Goal: Information Seeking & Learning: Learn about a topic

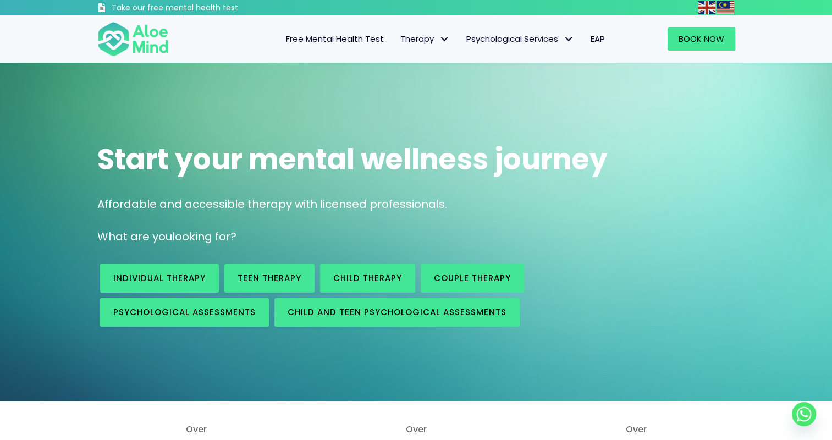
click at [19, 189] on div "Start your mental wellness journey Affordable and accessible therapy with licen…" at bounding box center [416, 232] width 832 height 338
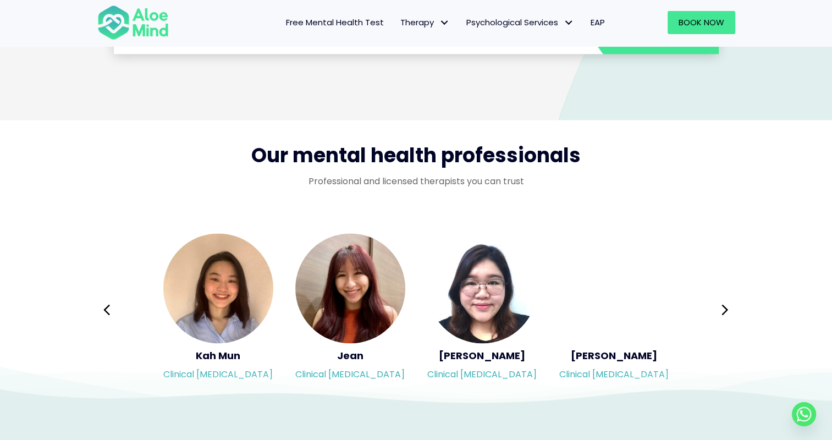
scroll to position [1760, 0]
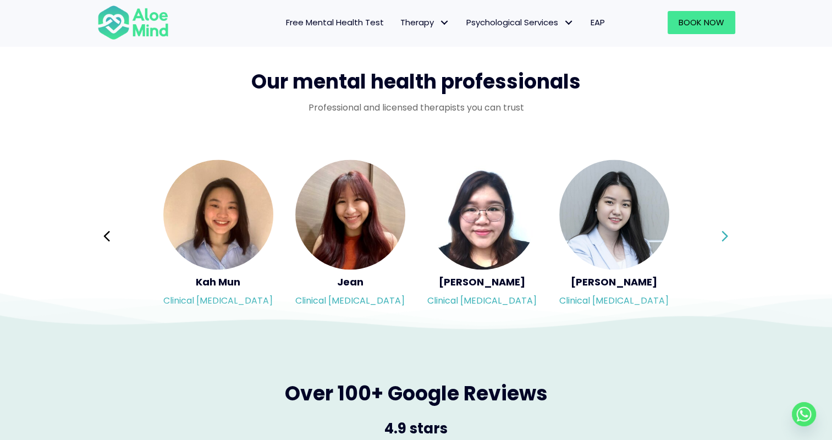
click at [723, 232] on icon at bounding box center [725, 235] width 6 height 10
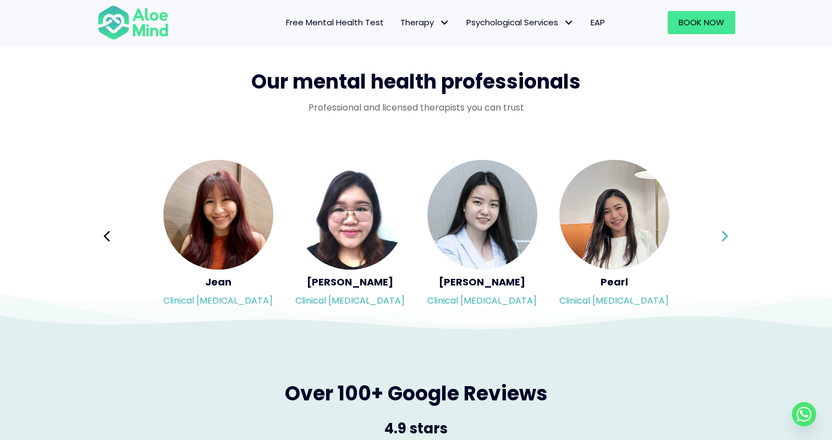
click at [722, 232] on icon at bounding box center [725, 236] width 8 height 21
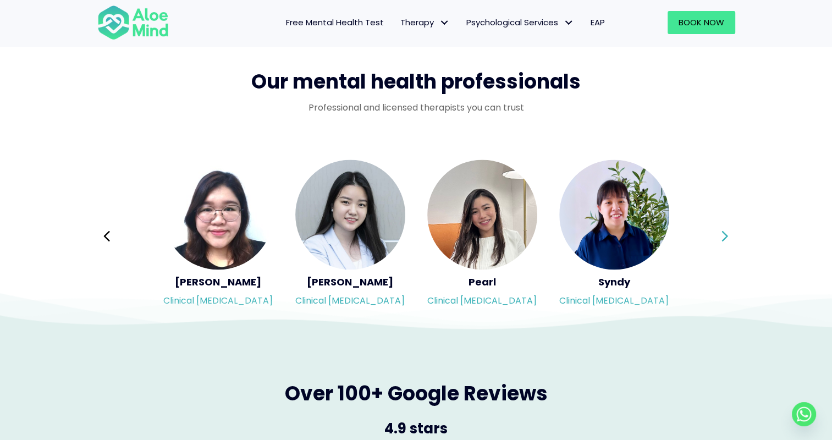
click at [722, 232] on icon at bounding box center [725, 236] width 8 height 21
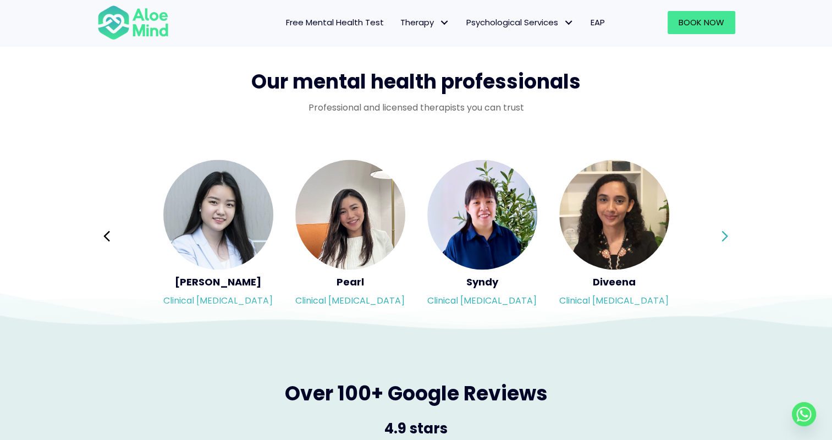
click at [723, 232] on icon at bounding box center [725, 235] width 6 height 10
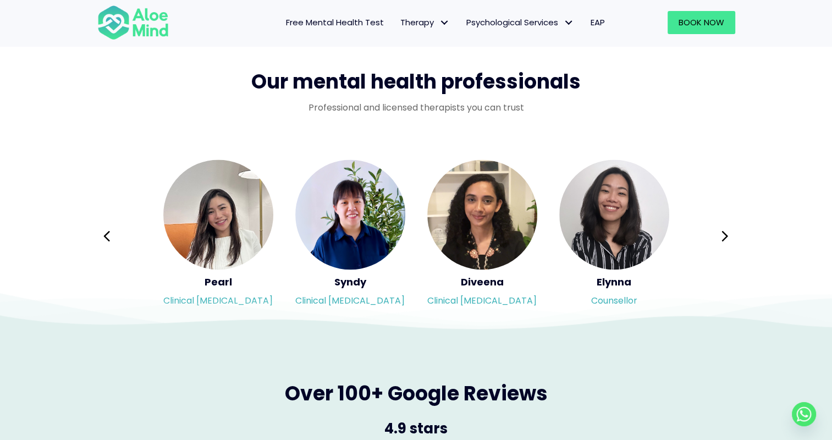
click at [724, 232] on icon at bounding box center [725, 235] width 6 height 10
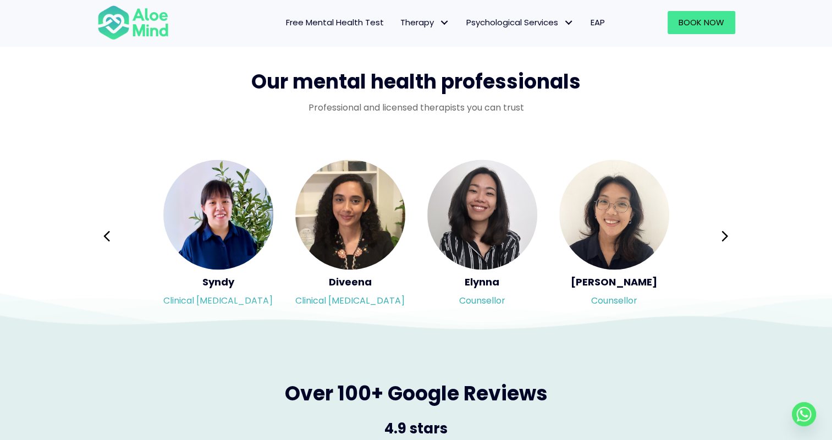
click at [725, 232] on div "Syndy Clinical psychologist Diveena Clinical psychologist Elynna Counsellor Eme…" at bounding box center [416, 235] width 638 height 155
drag, startPoint x: 725, startPoint y: 232, endPoint x: 778, endPoint y: 250, distance: 56.5
click at [778, 250] on div "Our mental health professionals Professional and licensed therapists you can tr…" at bounding box center [416, 188] width 832 height 284
drag, startPoint x: 486, startPoint y: 221, endPoint x: 739, endPoint y: 300, distance: 265.9
click at [739, 300] on icon at bounding box center [340, 320] width 1161 height 53
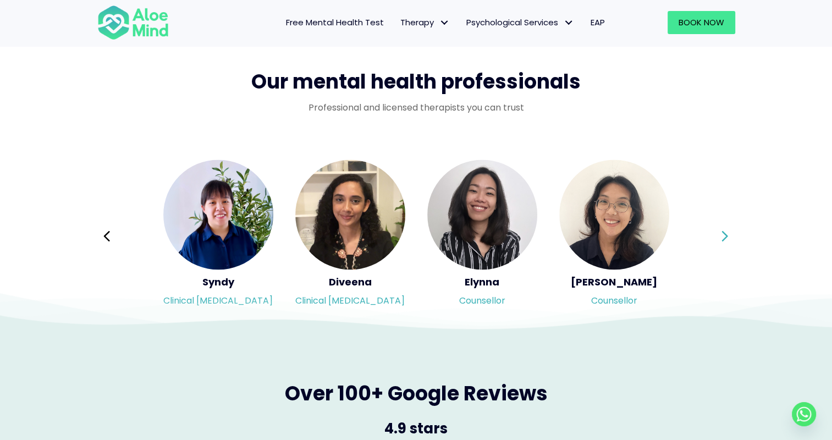
click at [726, 237] on icon at bounding box center [725, 235] width 6 height 10
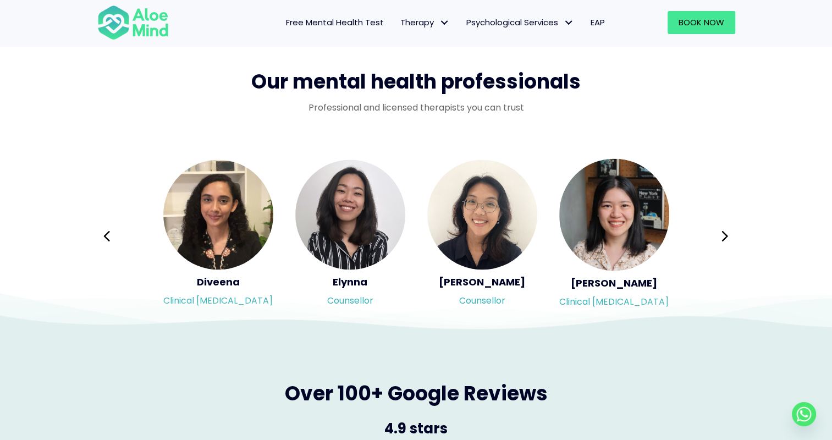
click at [723, 238] on icon at bounding box center [725, 236] width 8 height 21
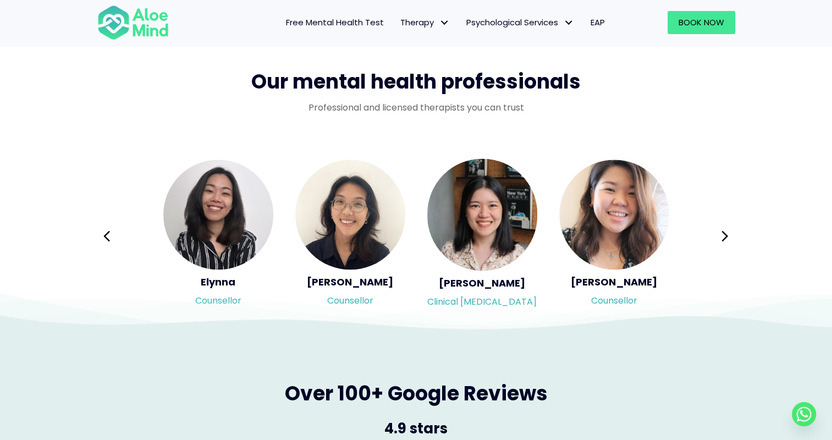
click at [723, 238] on icon at bounding box center [725, 236] width 8 height 21
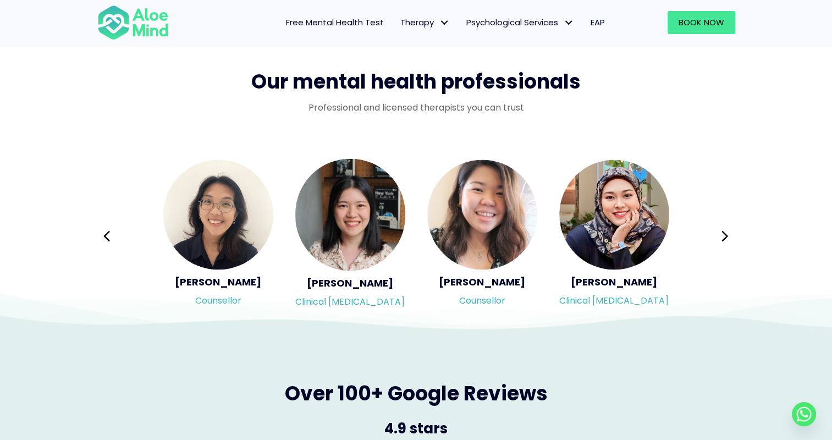
click at [723, 238] on icon at bounding box center [725, 236] width 8 height 21
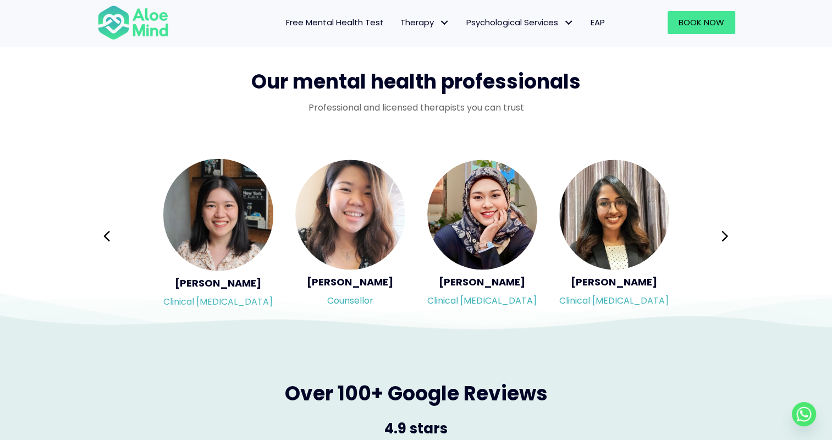
click at [723, 238] on icon at bounding box center [725, 236] width 8 height 21
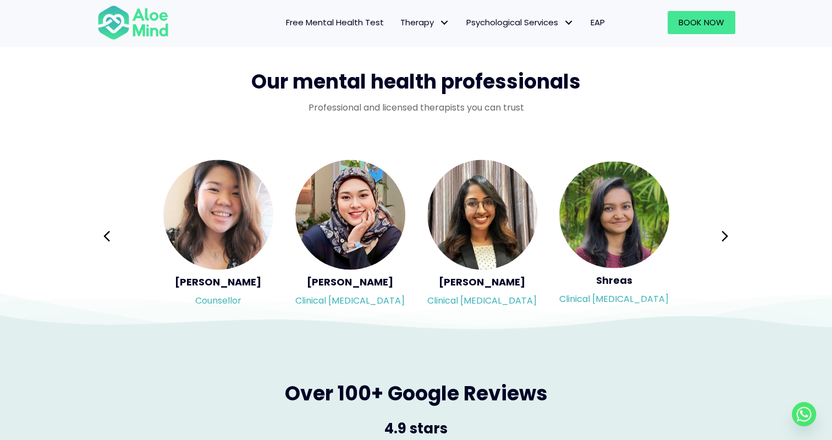
click at [723, 238] on icon at bounding box center [725, 236] width 8 height 21
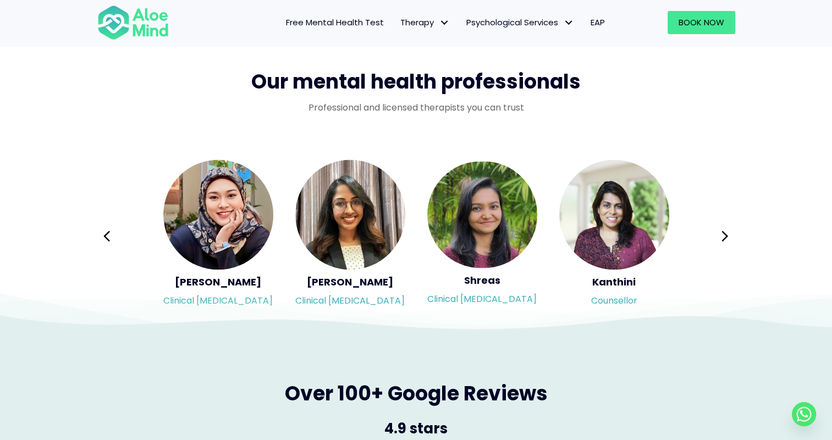
click at [723, 238] on icon at bounding box center [725, 236] width 8 height 21
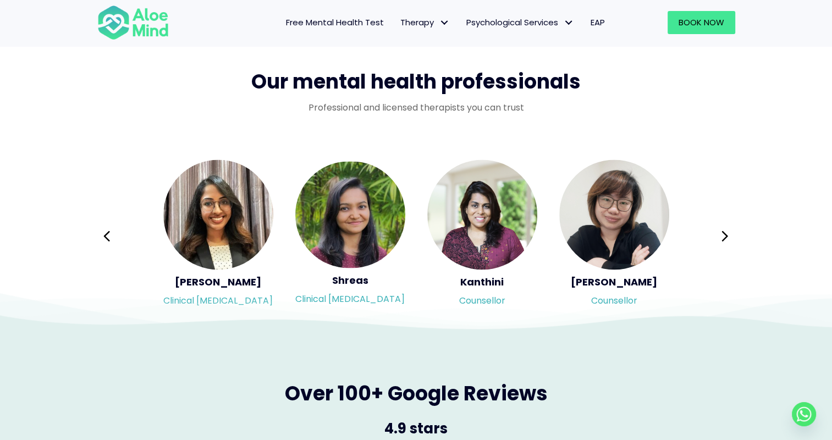
click at [723, 238] on icon at bounding box center [725, 236] width 8 height 21
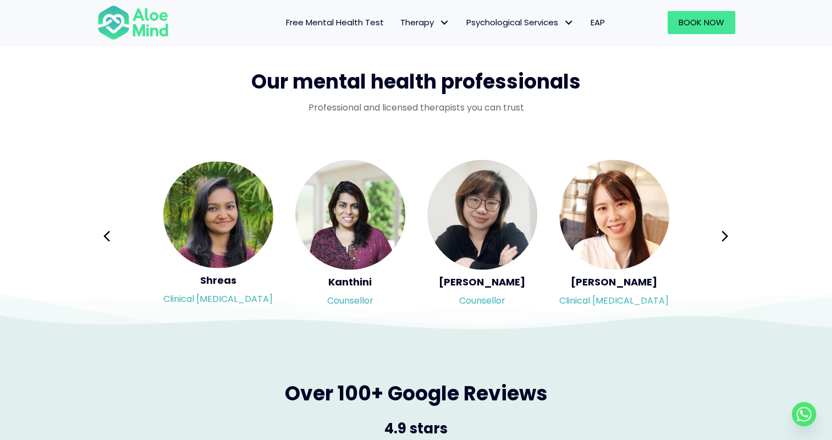
click at [723, 238] on icon at bounding box center [725, 236] width 8 height 21
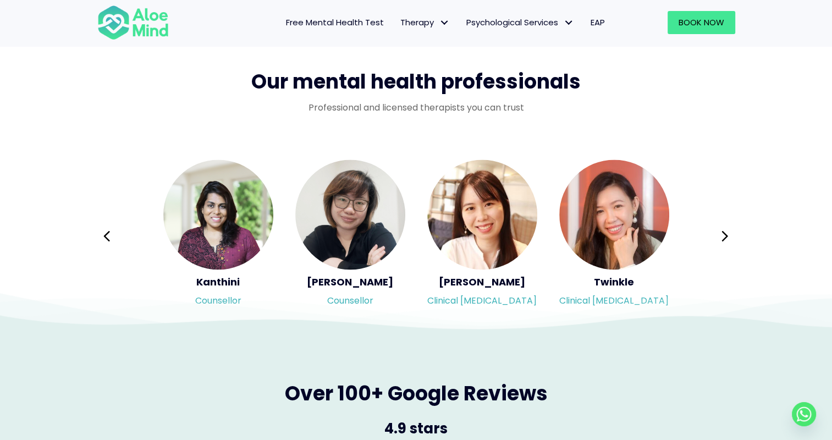
click at [723, 238] on icon at bounding box center [725, 236] width 8 height 21
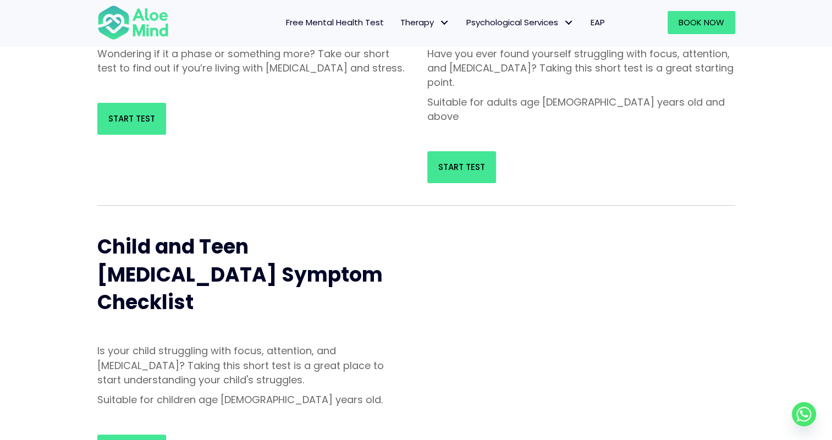
scroll to position [146, 0]
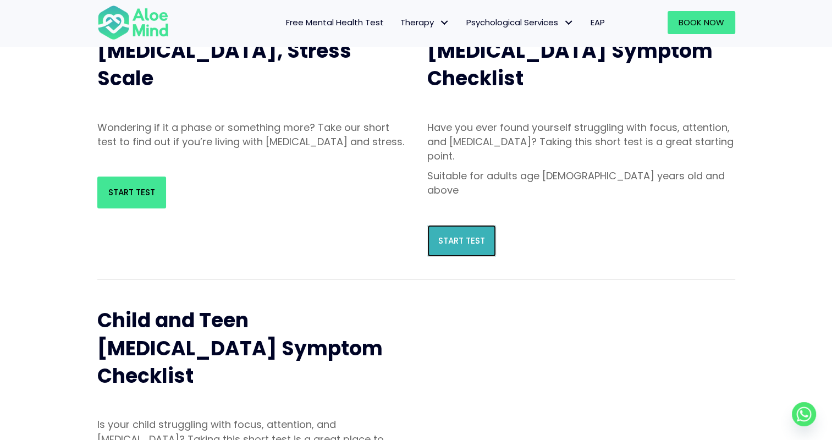
click at [433, 225] on link "Start Test" at bounding box center [461, 241] width 69 height 32
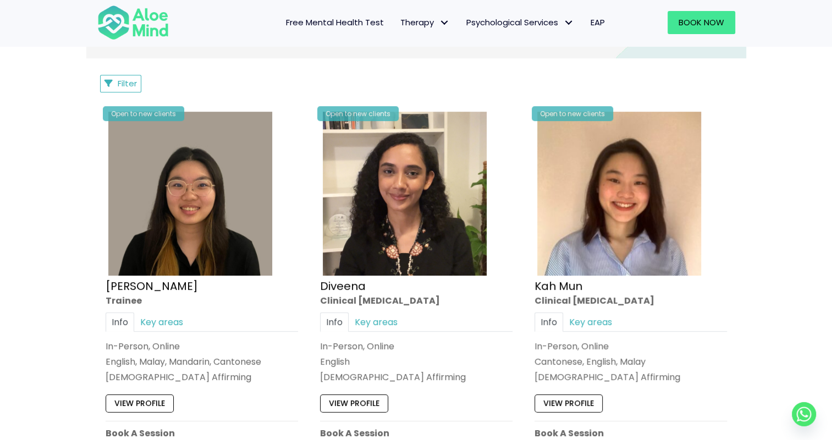
scroll to position [440, 0]
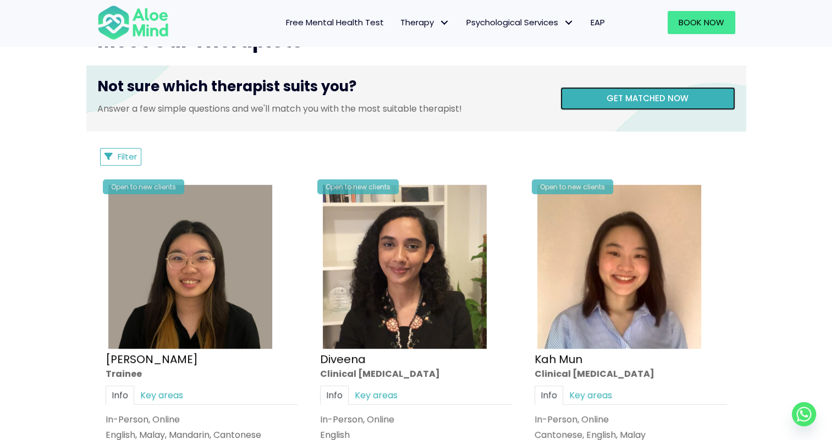
click at [602, 106] on link "Get matched now" at bounding box center [648, 98] width 175 height 23
click at [607, 106] on link "Get matched now" at bounding box center [648, 98] width 175 height 23
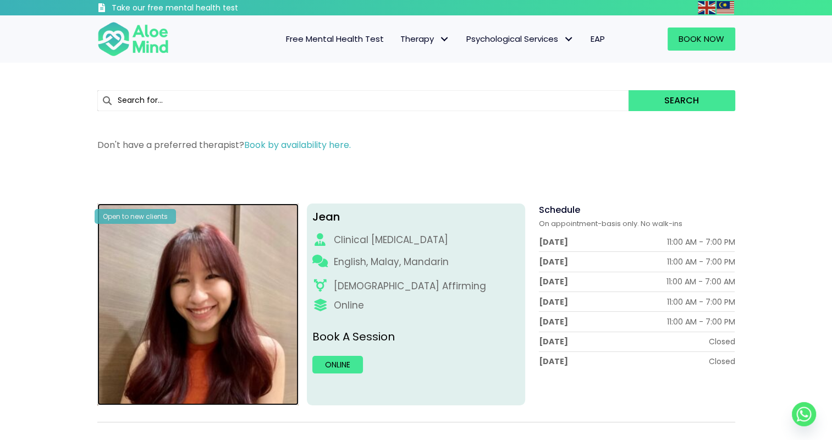
click at [139, 334] on img at bounding box center [198, 305] width 202 height 202
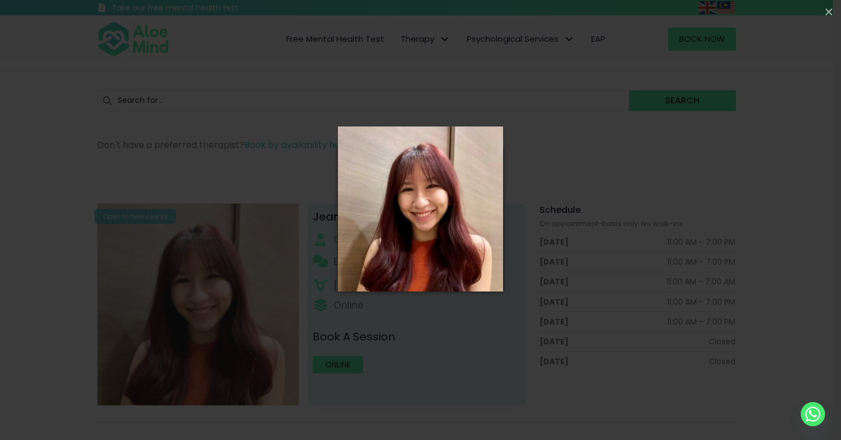
click at [465, 209] on img "Popup Image" at bounding box center [420, 220] width 165 height 187
click at [14, 232] on div "Loading..." at bounding box center [420, 220] width 841 height 440
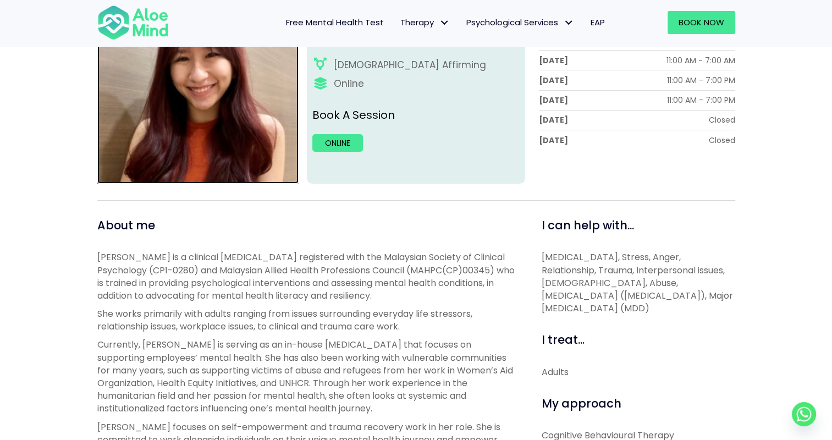
scroll to position [146, 0]
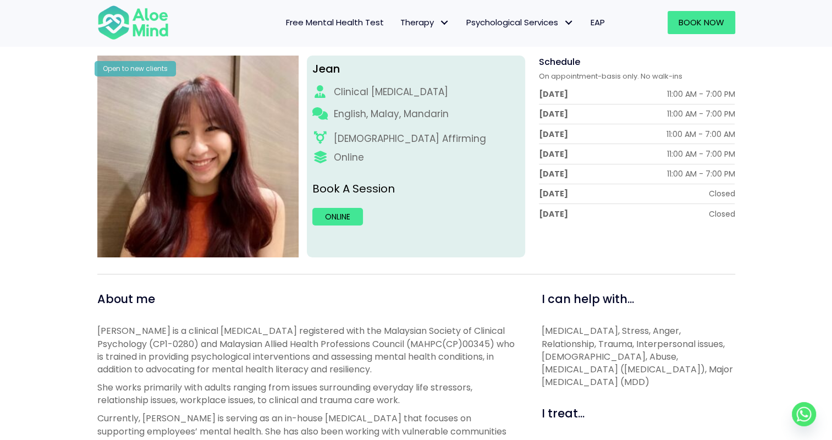
click at [539, 208] on div "Sunday" at bounding box center [553, 213] width 29 height 11
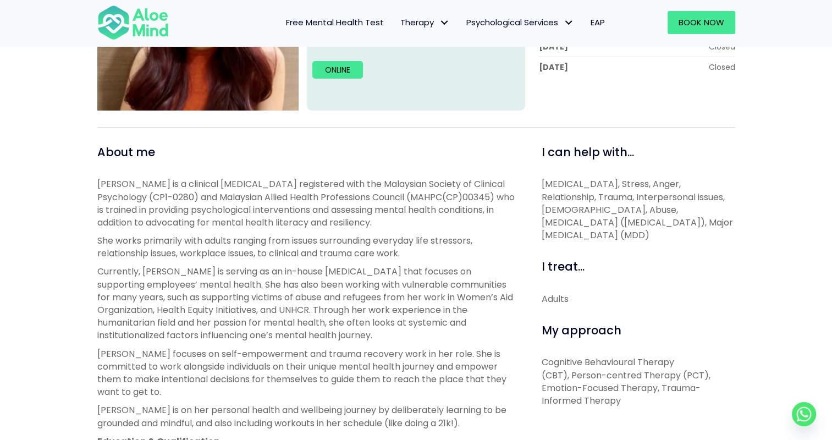
scroll to position [366, 0]
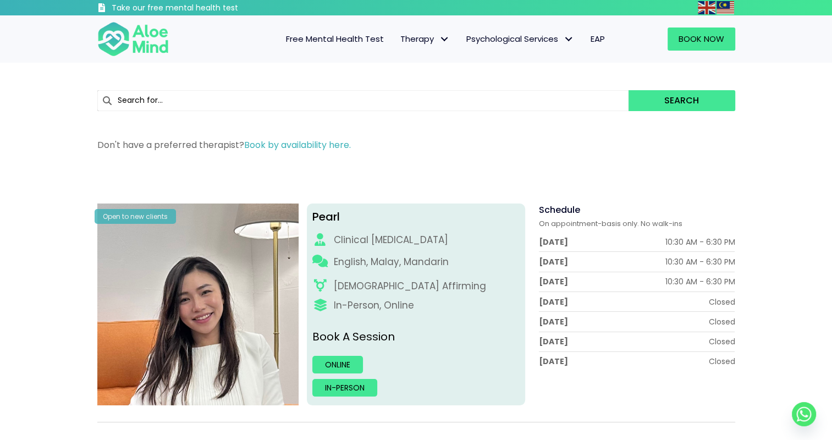
scroll to position [73, 0]
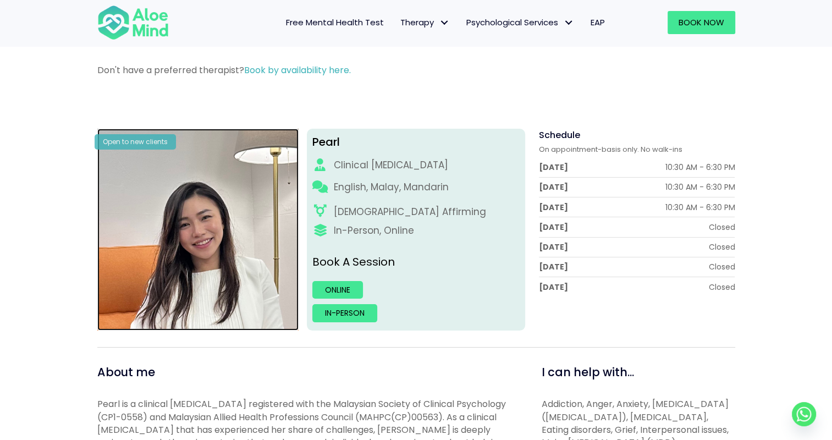
click at [222, 238] on img at bounding box center [198, 230] width 202 height 202
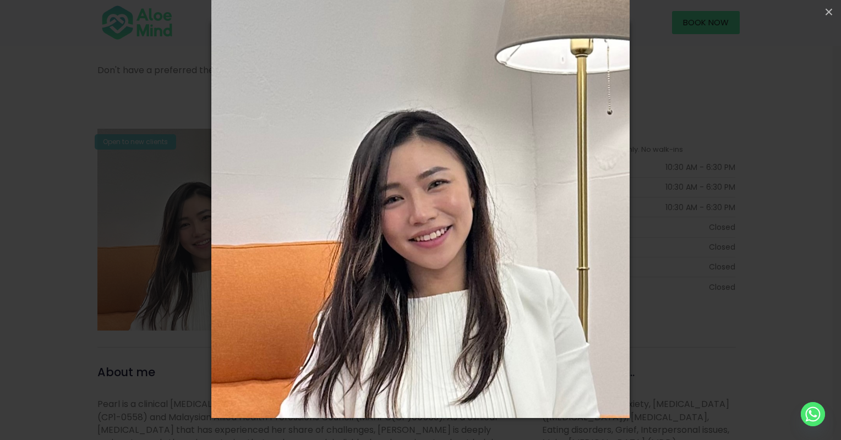
click at [40, 210] on div "Loading..." at bounding box center [420, 220] width 841 height 440
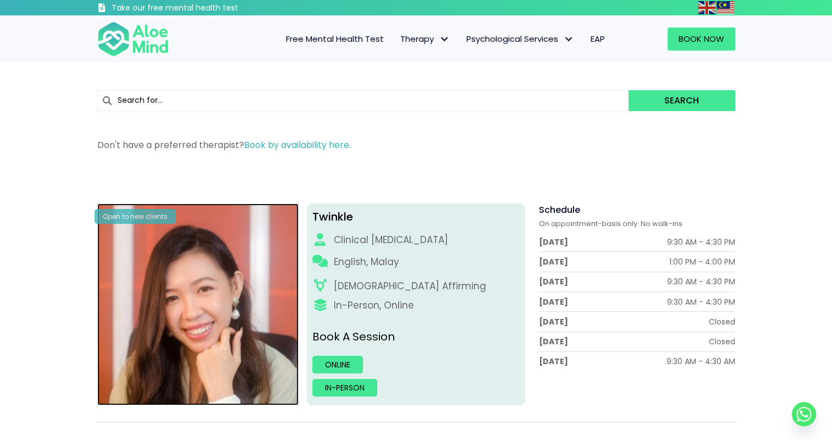
click at [214, 281] on img at bounding box center [198, 305] width 202 height 202
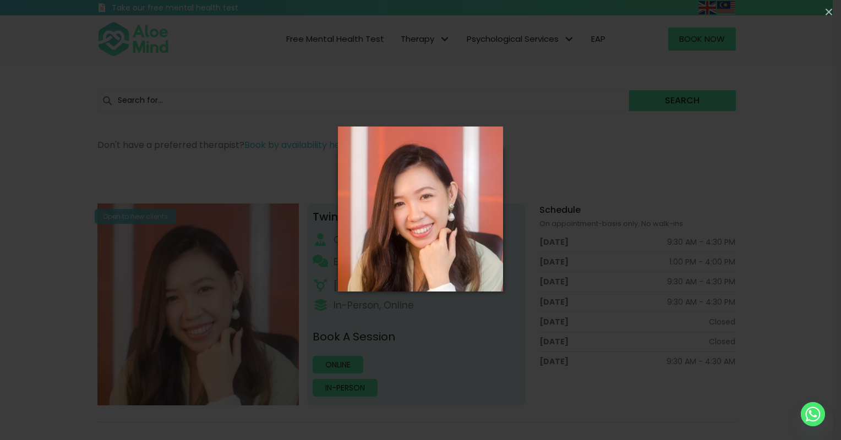
click at [167, 266] on div "Loading..." at bounding box center [420, 220] width 841 height 440
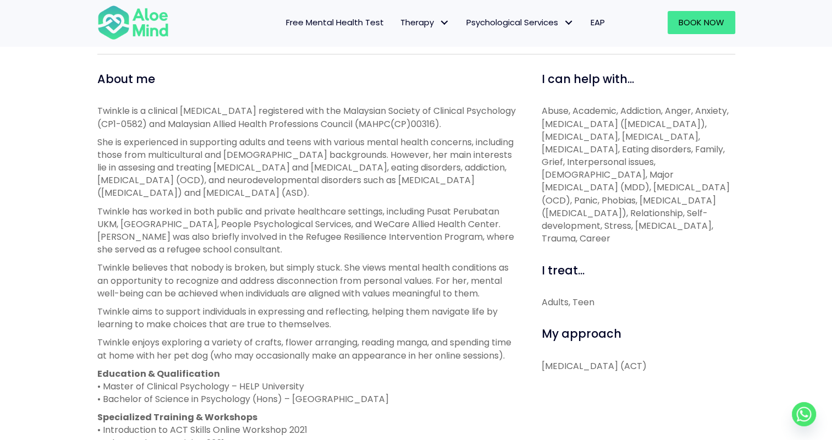
scroll to position [440, 0]
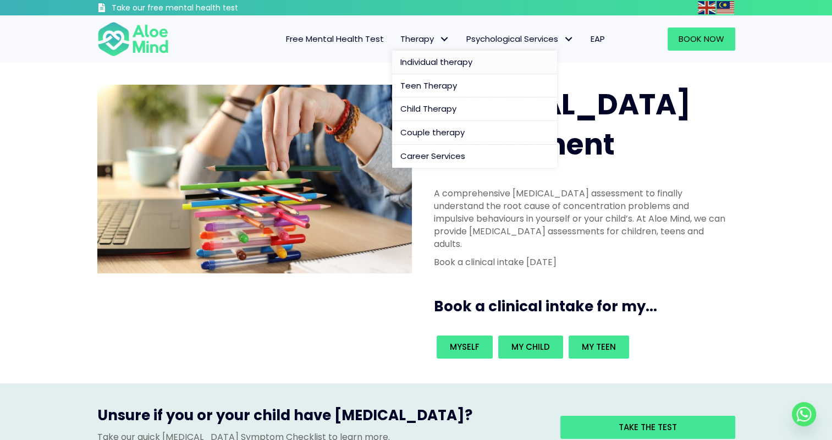
click at [425, 61] on span "Individual therapy" at bounding box center [436, 62] width 72 height 12
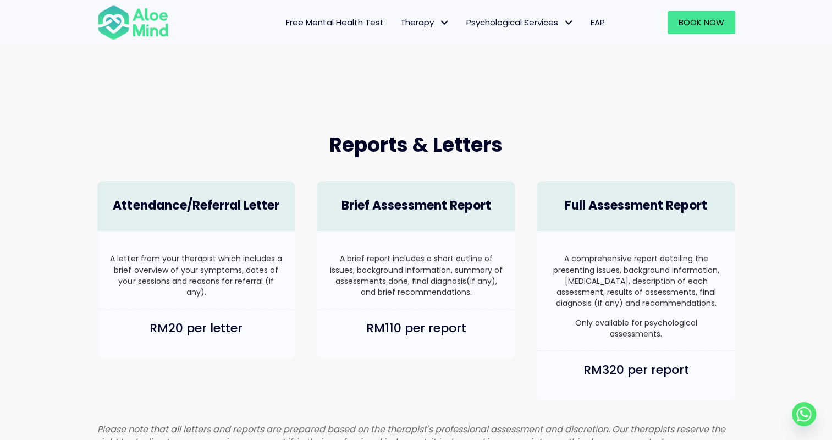
scroll to position [660, 0]
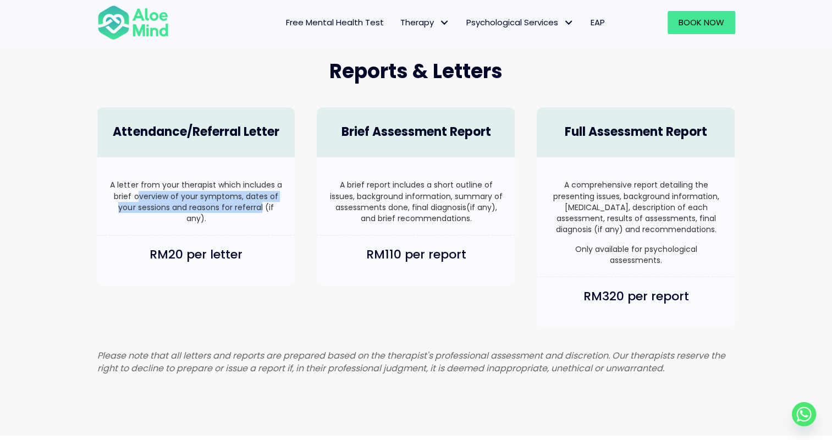
drag, startPoint x: 141, startPoint y: 193, endPoint x: 262, endPoint y: 205, distance: 121.6
click at [262, 205] on p "A letter from your therapist which includes a brief overview of your symptoms, …" at bounding box center [196, 201] width 176 height 45
drag, startPoint x: 262, startPoint y: 205, endPoint x: 184, endPoint y: 195, distance: 79.2
click at [184, 195] on p "A letter from your therapist which includes a brief overview of your symptoms, …" at bounding box center [196, 201] width 176 height 45
click at [152, 188] on p "A letter from your therapist which includes a brief overview of your symptoms, …" at bounding box center [196, 201] width 176 height 45
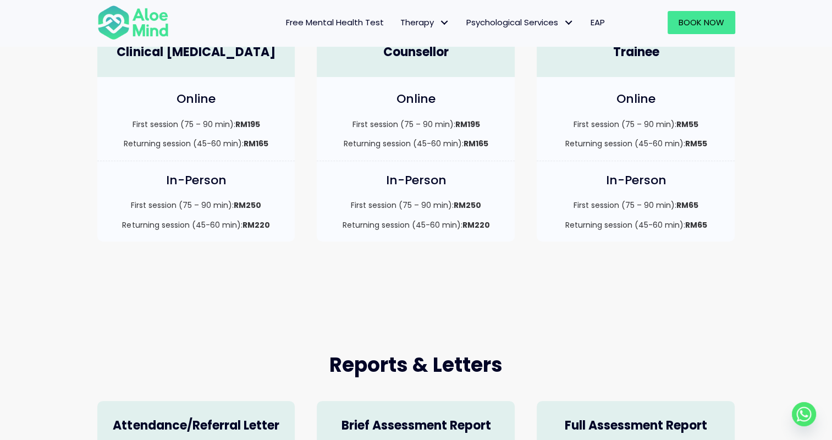
scroll to position [293, 0]
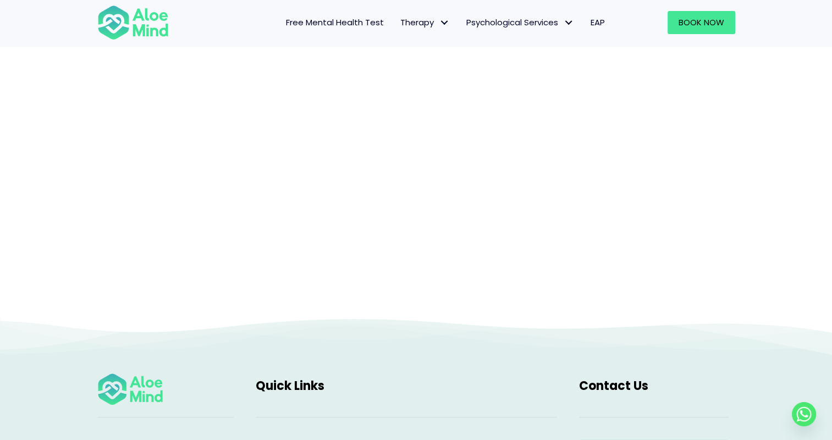
scroll to position [113, 0]
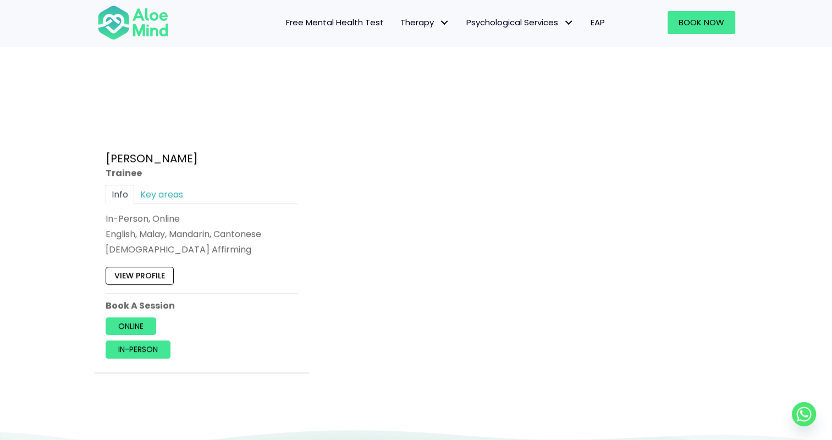
scroll to position [586, 0]
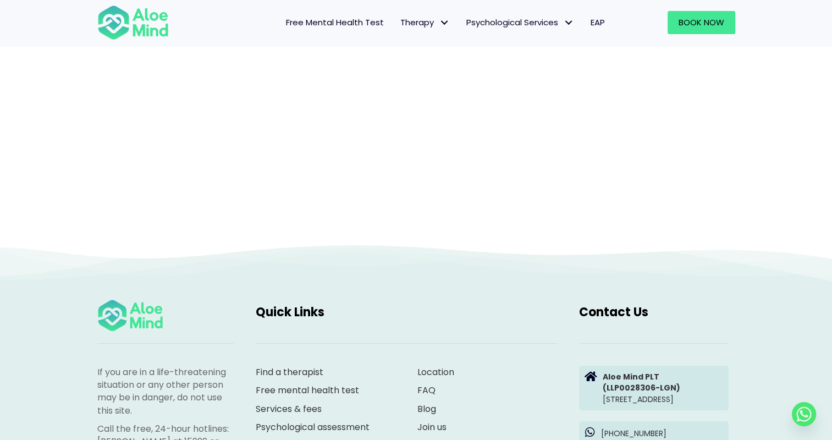
scroll to position [113, 0]
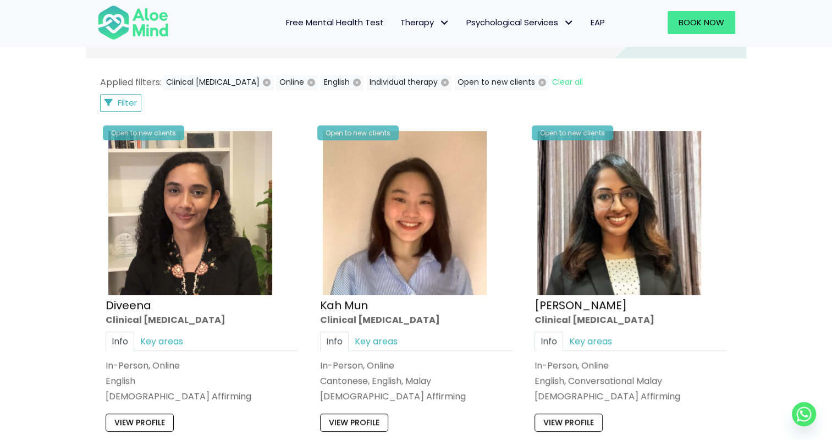
scroll to position [586, 0]
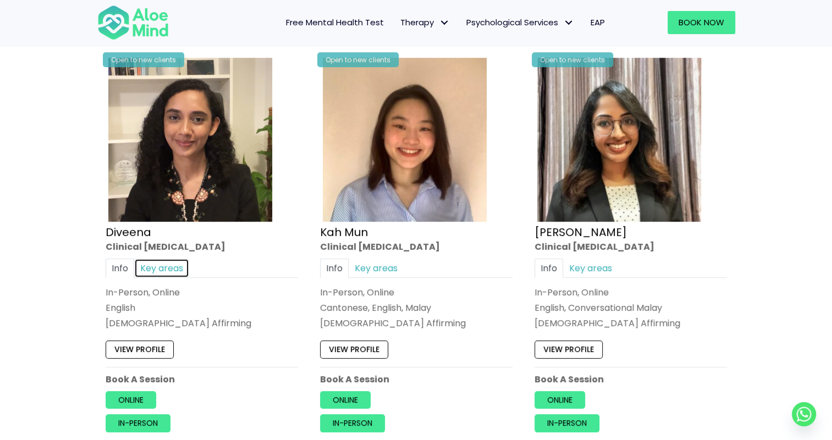
click at [156, 268] on link "Key areas" at bounding box center [161, 268] width 55 height 19
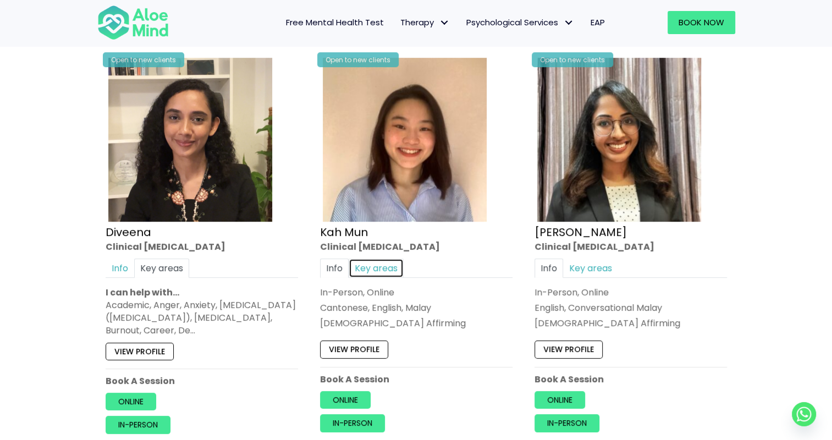
click at [355, 272] on link "Key areas" at bounding box center [376, 268] width 55 height 19
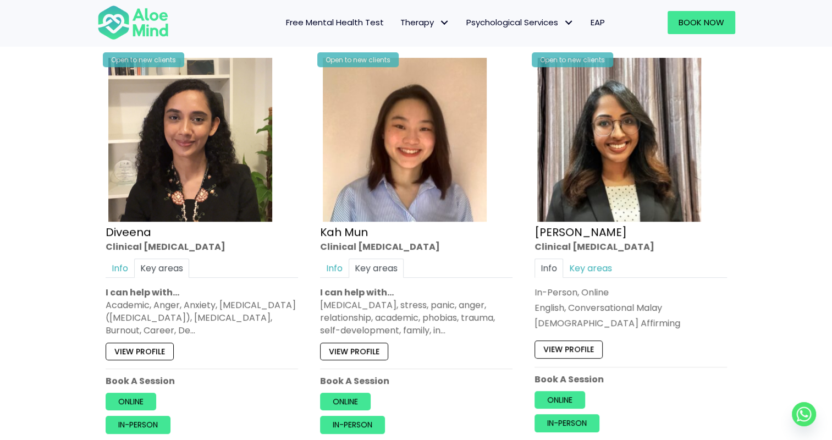
drag, startPoint x: 365, startPoint y: 348, endPoint x: 5, endPoint y: 232, distance: 378.4
click at [599, 264] on link "Key areas" at bounding box center [590, 268] width 55 height 19
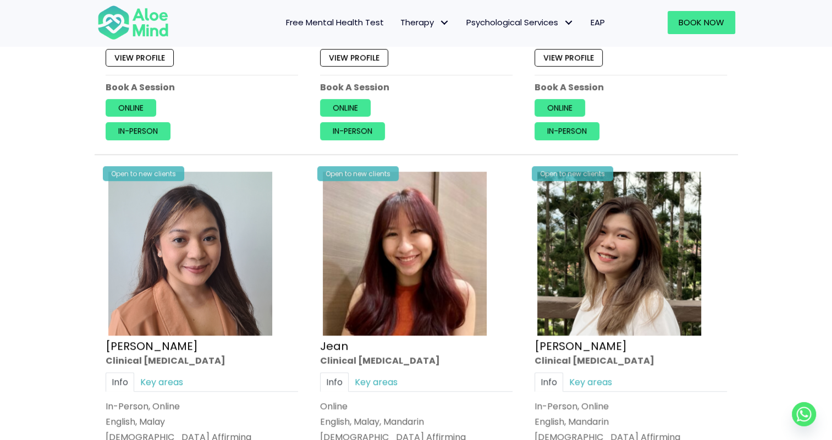
scroll to position [953, 0]
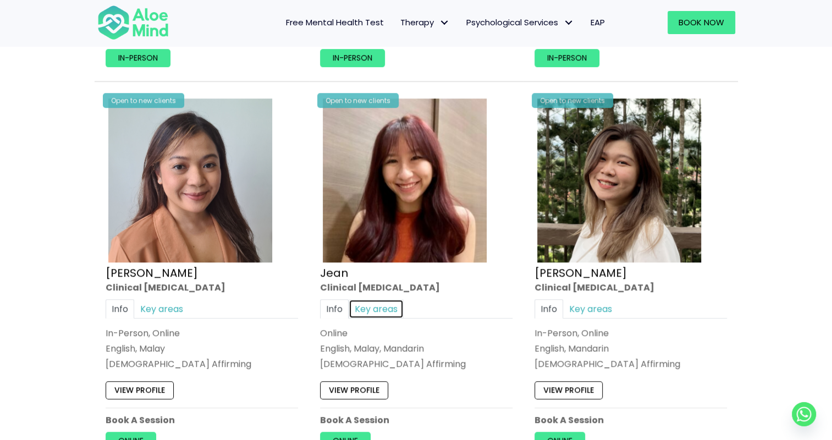
click at [387, 311] on link "Key areas" at bounding box center [376, 308] width 55 height 19
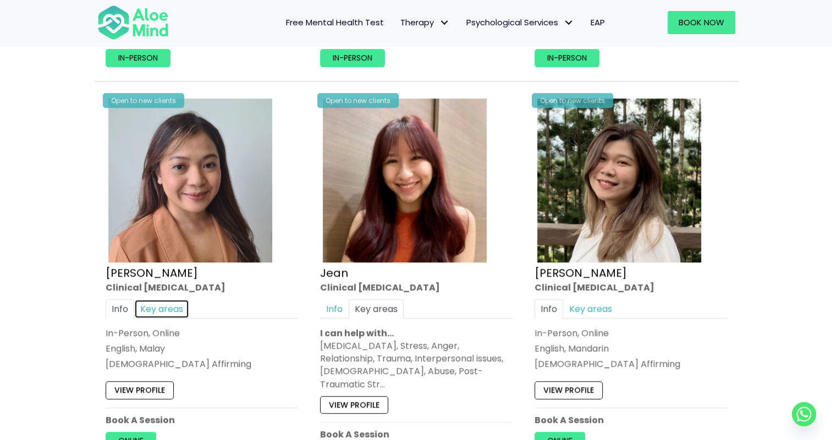
click at [161, 304] on link "Key areas" at bounding box center [161, 308] width 55 height 19
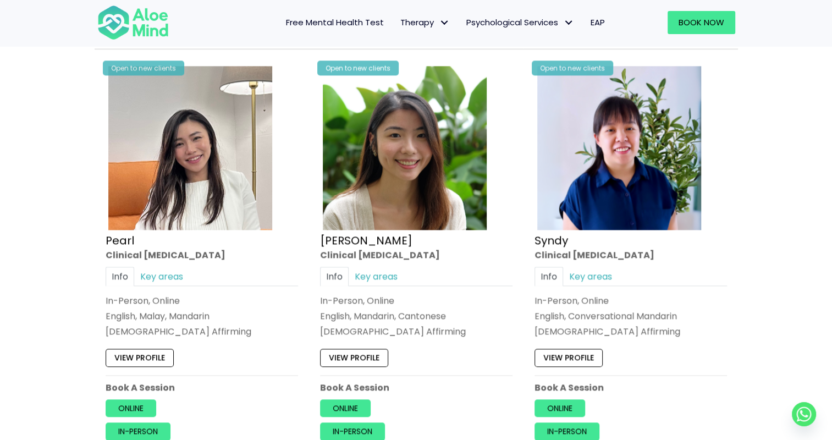
scroll to position [1467, 0]
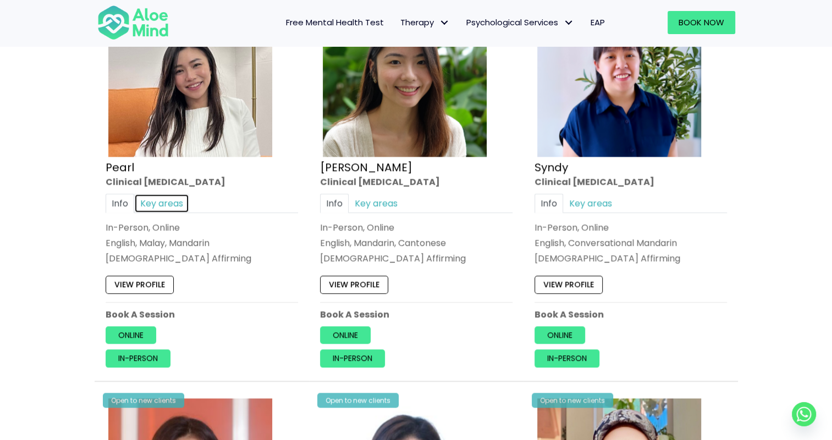
click at [175, 198] on link "Key areas" at bounding box center [161, 202] width 55 height 19
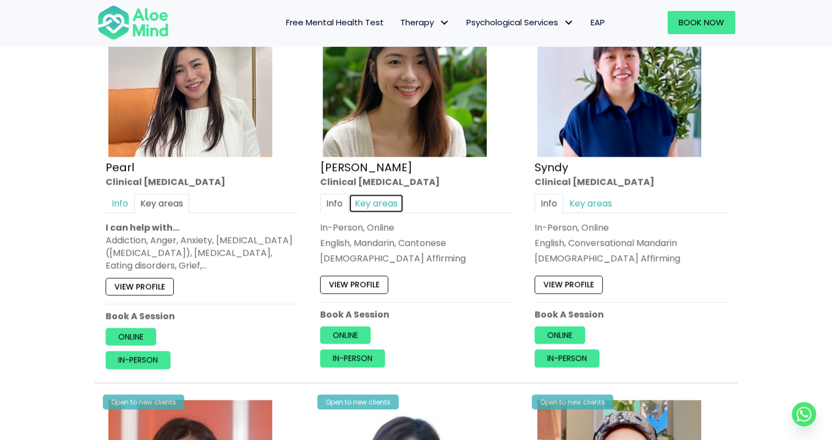
click at [389, 203] on link "Key areas" at bounding box center [376, 202] width 55 height 19
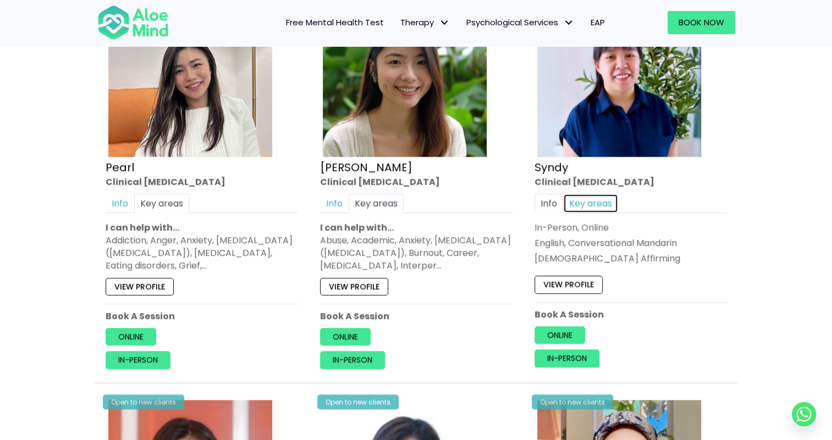
click at [595, 198] on link "Key areas" at bounding box center [590, 202] width 55 height 19
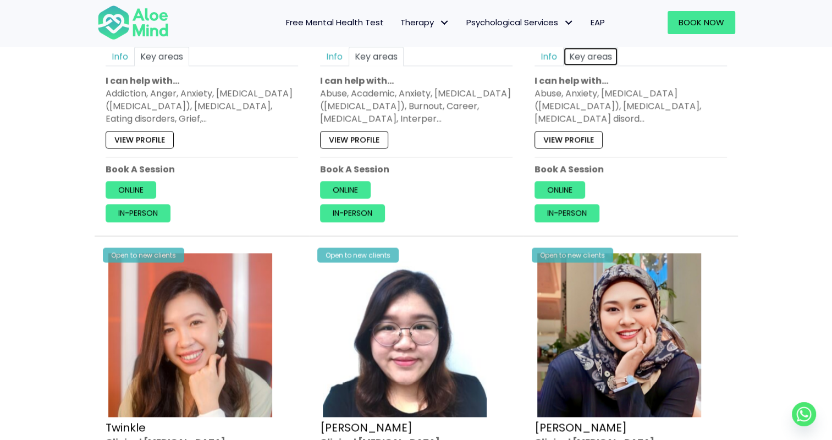
scroll to position [1760, 0]
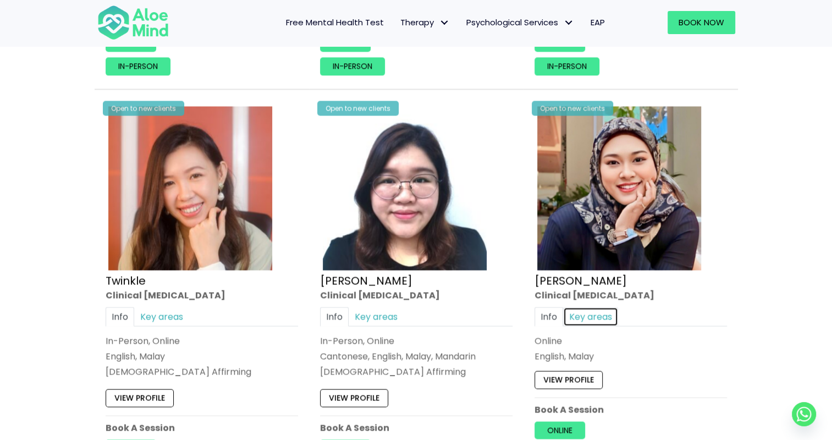
click at [583, 313] on link "Key areas" at bounding box center [590, 316] width 55 height 19
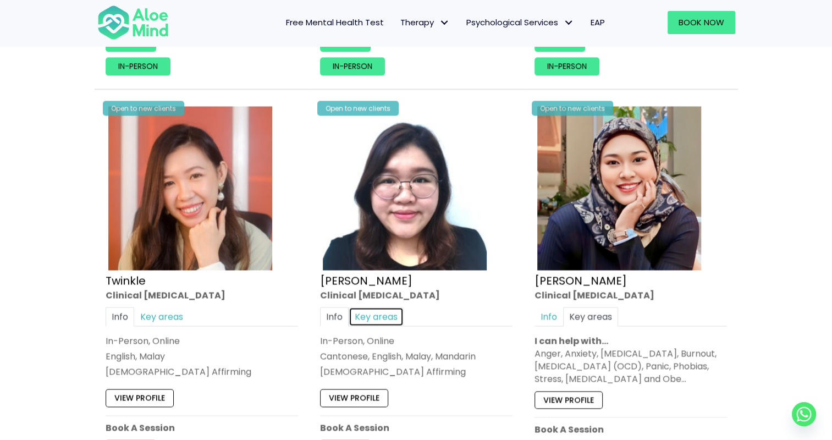
click at [359, 310] on link "Key areas" at bounding box center [376, 316] width 55 height 19
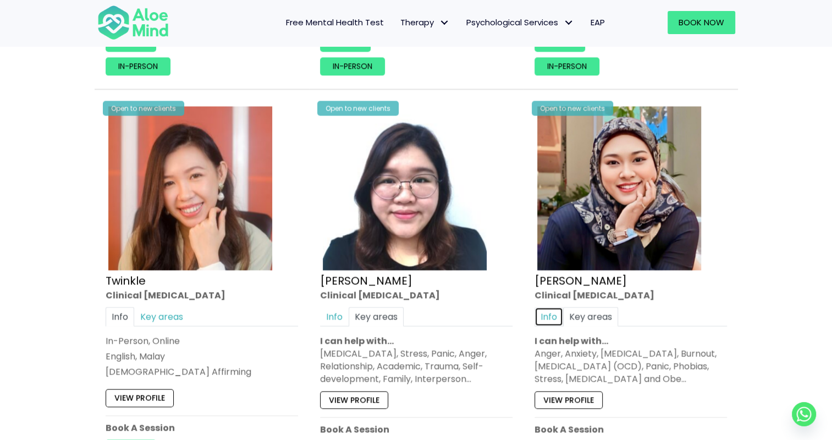
click at [548, 310] on link "Info" at bounding box center [549, 316] width 29 height 19
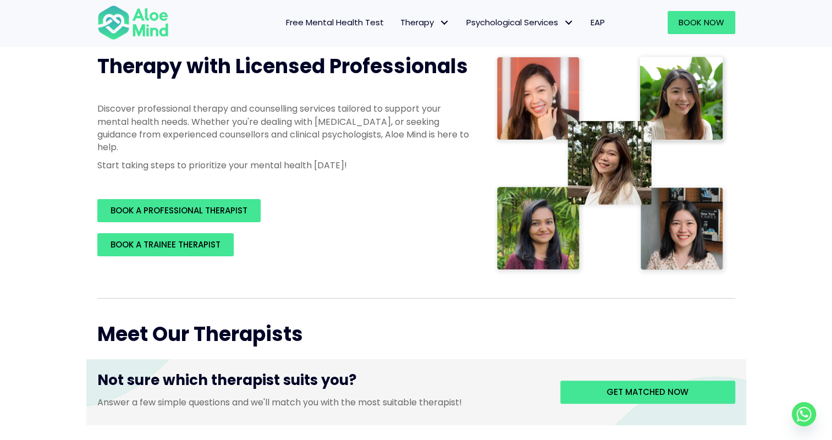
scroll to position [0, 0]
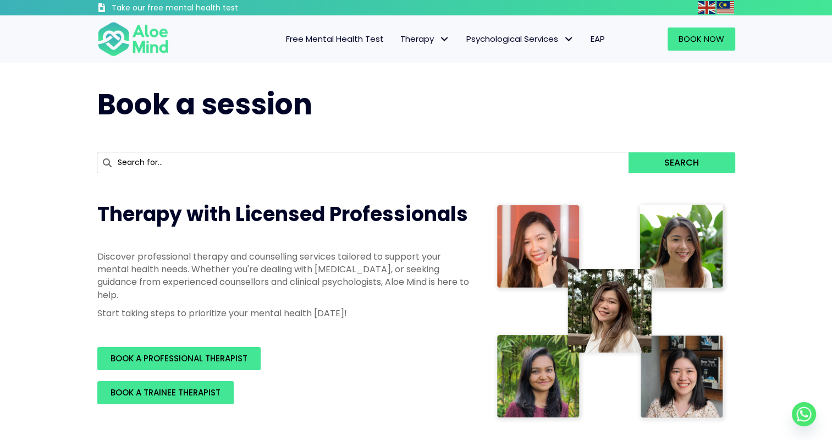
click at [262, 165] on input "text" at bounding box center [363, 162] width 532 height 21
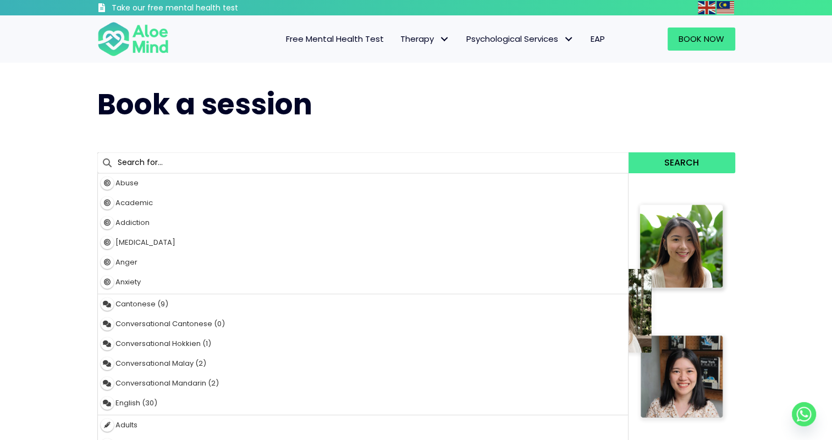
type input "bipolar disorder"
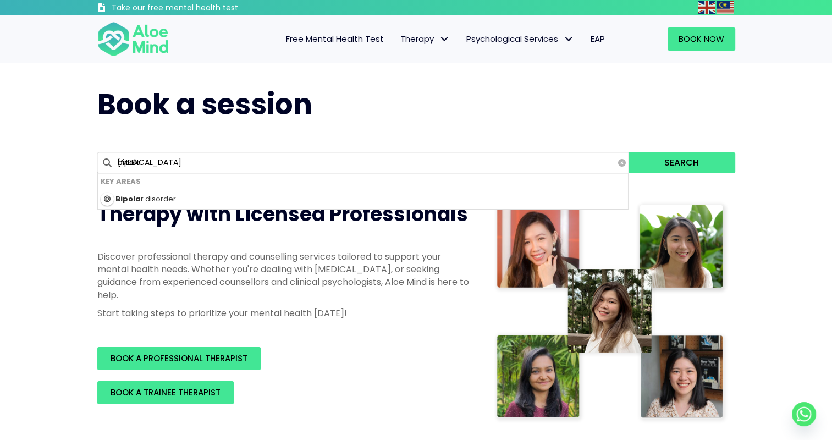
click at [226, 167] on input "bipola" at bounding box center [363, 162] width 532 height 21
click at [224, 163] on input "bipola" at bounding box center [363, 162] width 532 height 21
type input "bipola"
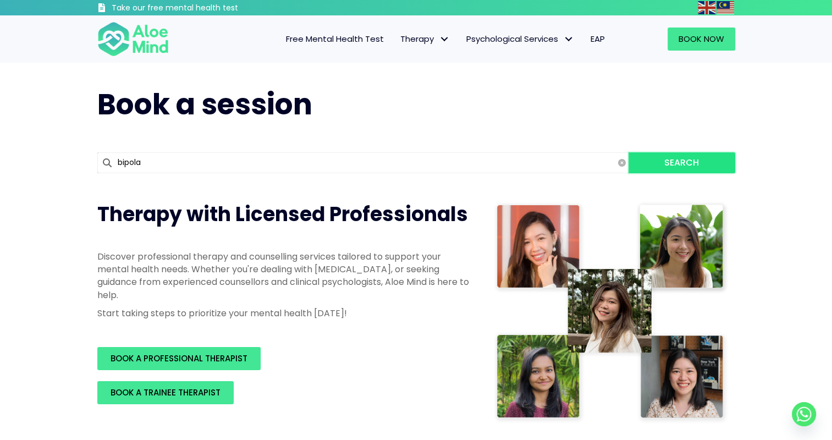
type button "submit"
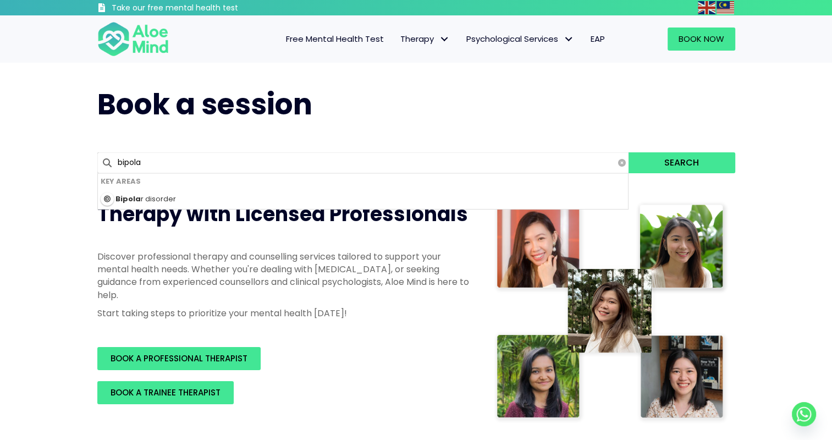
type input "bipolar disorder"
click at [224, 163] on input "bipola" at bounding box center [363, 162] width 532 height 21
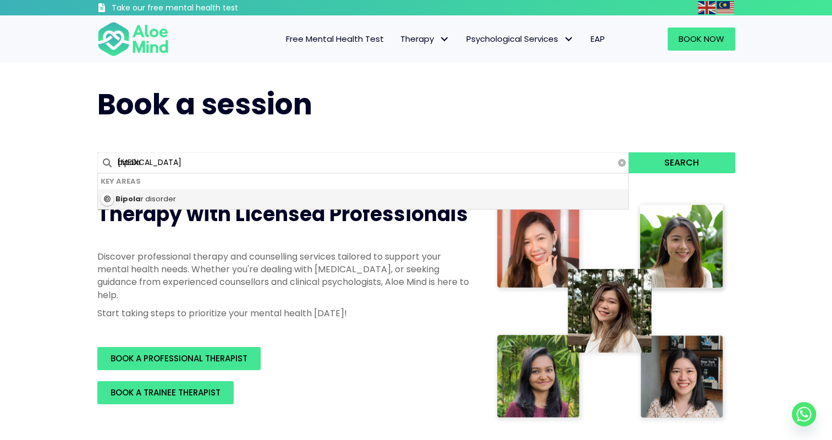
click at [189, 199] on div "Bipola r disorder" at bounding box center [363, 199] width 531 height 20
type input "Bipolar disorder"
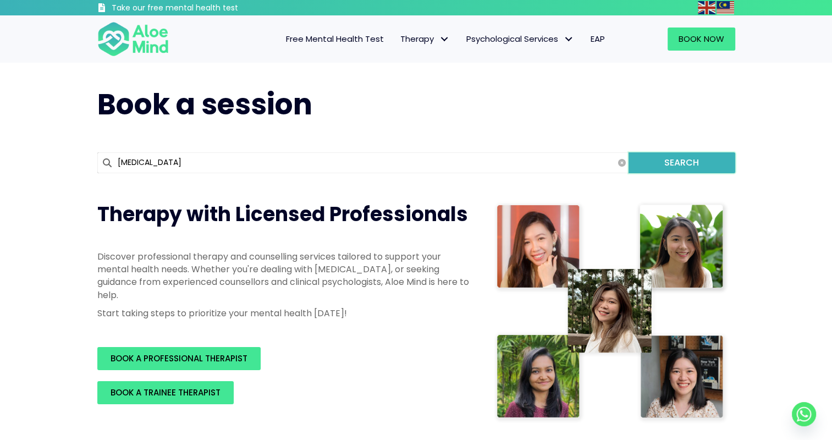
click at [702, 169] on button "Search" at bounding box center [682, 162] width 106 height 21
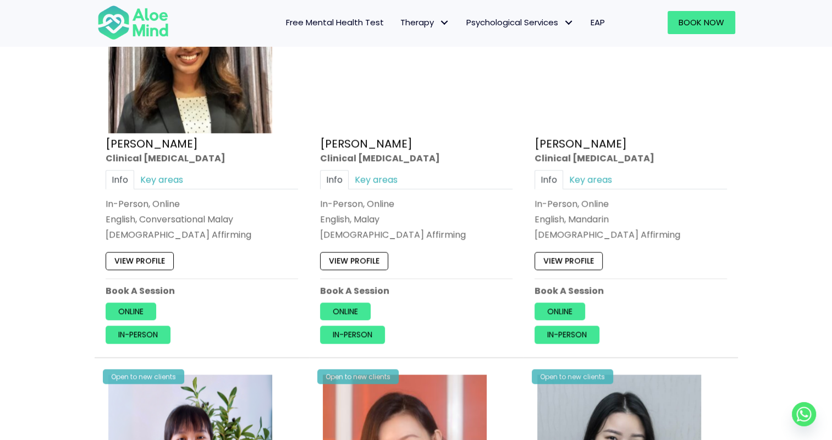
scroll to position [1027, 0]
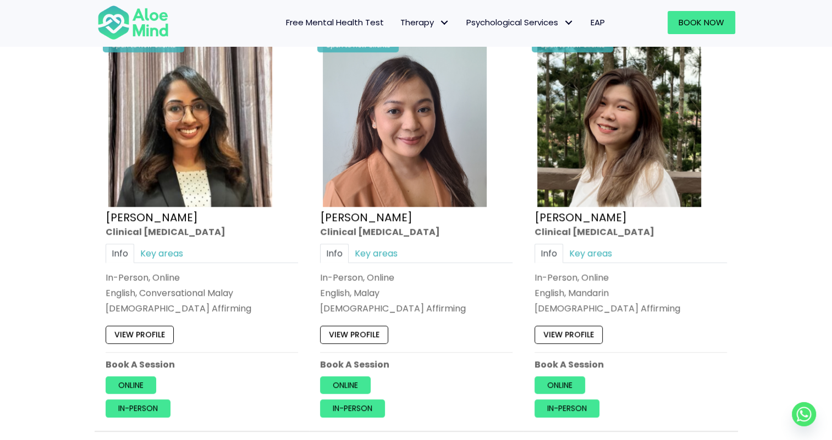
drag, startPoint x: 342, startPoint y: 333, endPoint x: 484, endPoint y: 397, distance: 155.9
click at [484, 397] on div "Online In-person" at bounding box center [416, 396] width 193 height 41
click at [164, 251] on link "Key areas" at bounding box center [161, 252] width 55 height 19
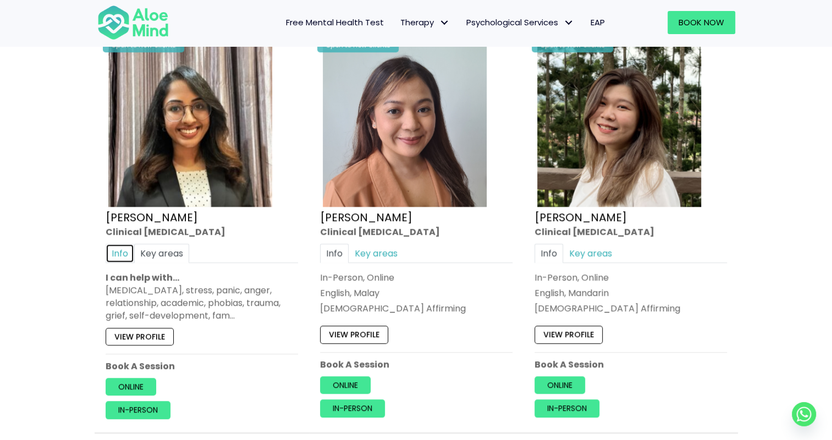
click at [118, 248] on link "Info" at bounding box center [120, 252] width 29 height 19
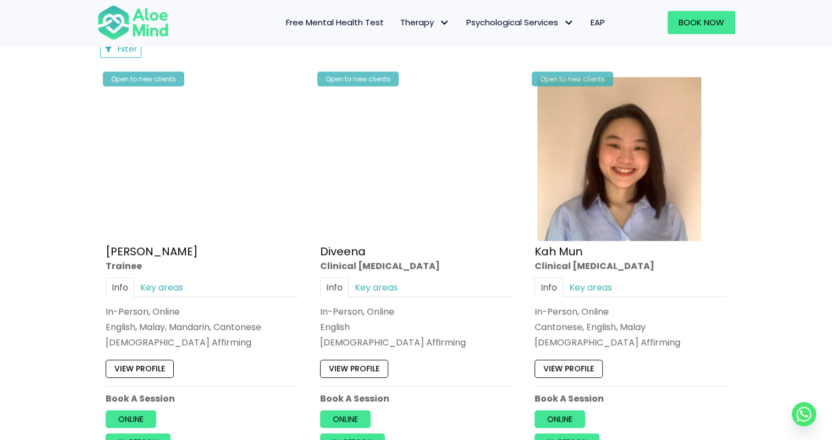
scroll to position [660, 0]
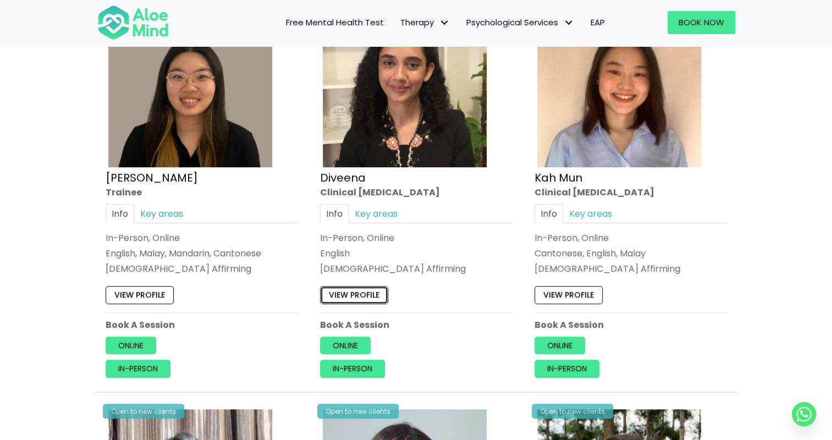
click at [358, 297] on link "View profile" at bounding box center [354, 296] width 68 height 18
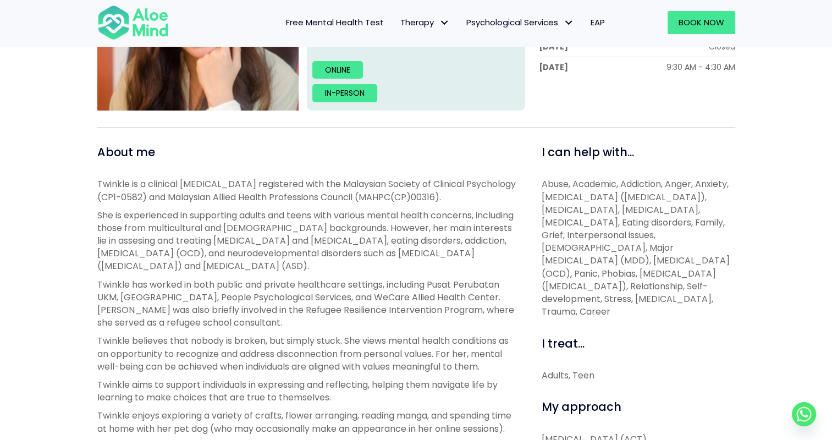
scroll to position [366, 0]
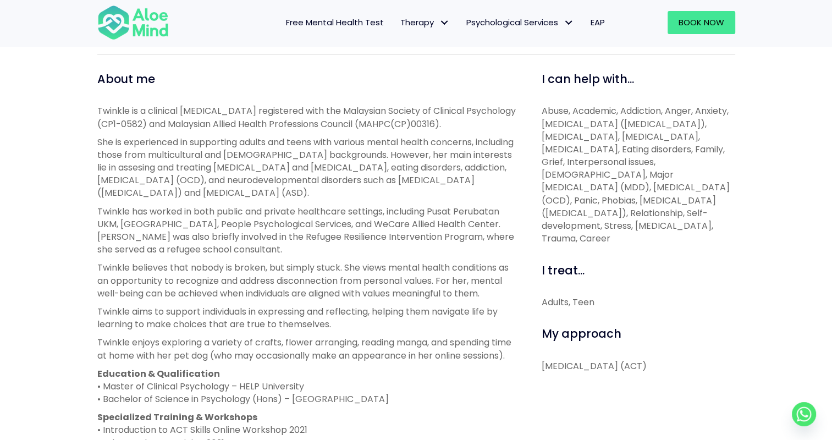
drag, startPoint x: 542, startPoint y: 364, endPoint x: 716, endPoint y: 365, distance: 173.8
click at [716, 365] on p "Acceptance and Commitment Therapy (ACT)" at bounding box center [639, 366] width 194 height 13
copy p "Acceptance and Commitment Therapy"
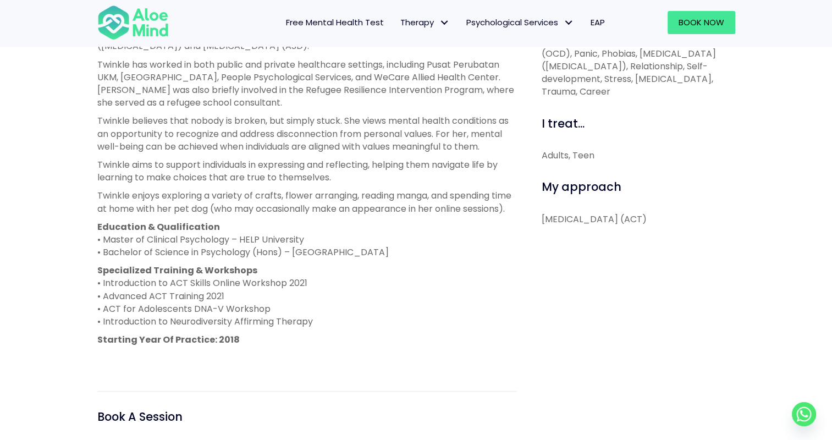
scroll to position [586, 0]
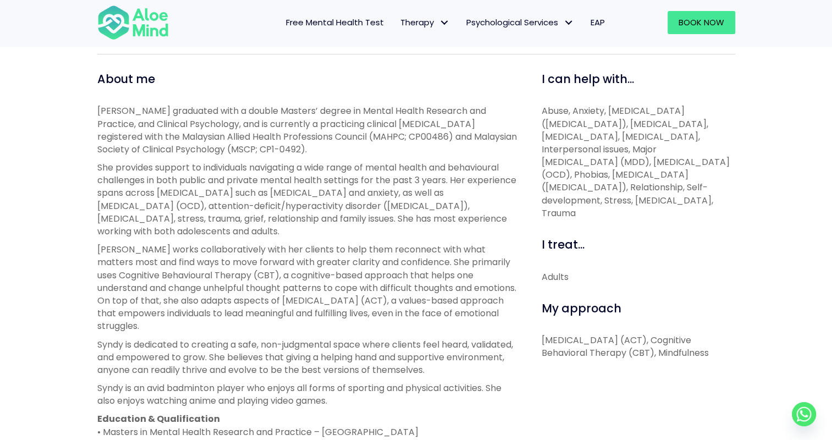
scroll to position [440, 0]
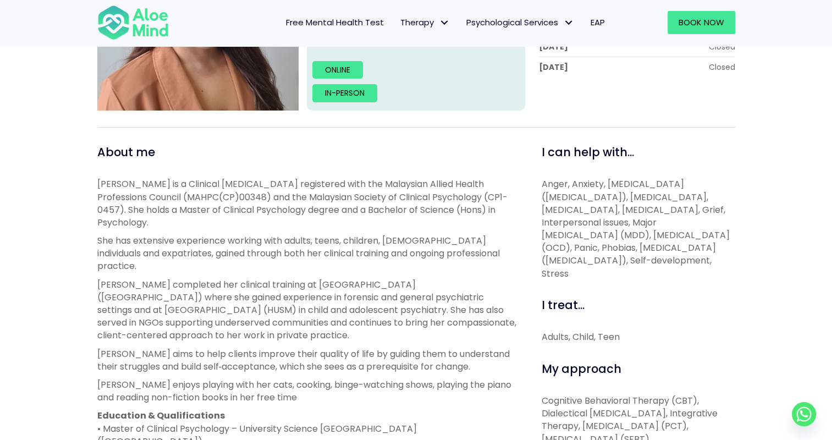
scroll to position [513, 0]
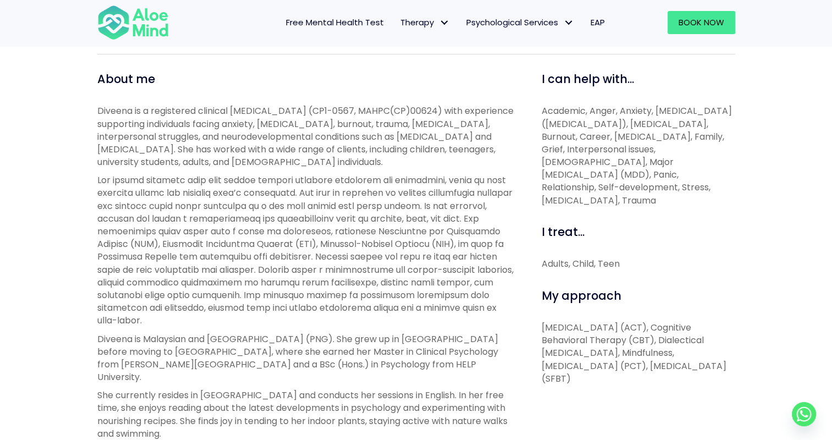
scroll to position [440, 0]
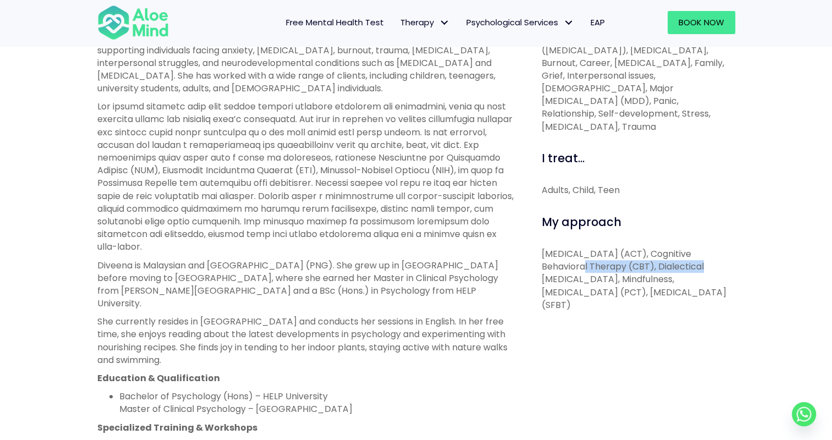
drag, startPoint x: 572, startPoint y: 251, endPoint x: 701, endPoint y: 257, distance: 128.9
click at [701, 257] on p "[MEDICAL_DATA] (ACT), Cognitive Behavioral Therapy (CBT), Dialectical [MEDICAL_…" at bounding box center [639, 280] width 194 height 64
drag, startPoint x: 701, startPoint y: 257, endPoint x: 635, endPoint y: 271, distance: 67.4
click at [635, 271] on p "[MEDICAL_DATA] (ACT), Cognitive Behavioral Therapy (CBT), Dialectical [MEDICAL_…" at bounding box center [639, 280] width 194 height 64
drag, startPoint x: 541, startPoint y: 266, endPoint x: 667, endPoint y: 267, distance: 125.4
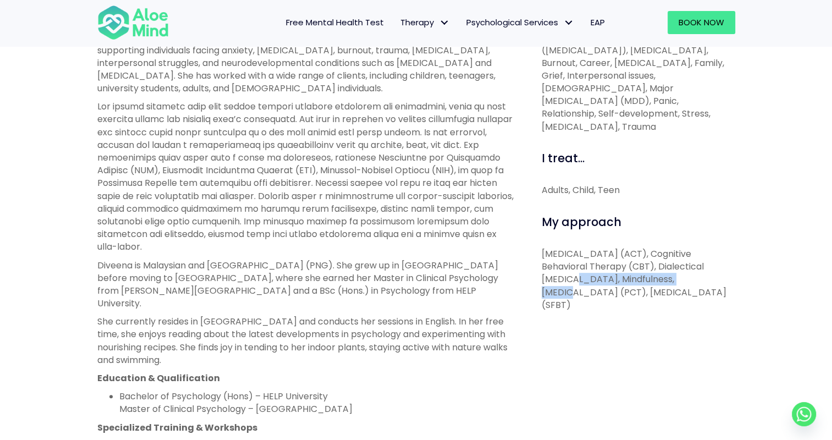
click at [667, 267] on p "[MEDICAL_DATA] (ACT), Cognitive Behavioral Therapy (CBT), Dialectical [MEDICAL_…" at bounding box center [639, 280] width 194 height 64
drag, startPoint x: 667, startPoint y: 267, endPoint x: 698, endPoint y: 273, distance: 31.9
click at [698, 273] on p "[MEDICAL_DATA] (ACT), Cognitive Behavioral Therapy (CBT), Dialectical [MEDICAL_…" at bounding box center [639, 280] width 194 height 64
drag, startPoint x: 673, startPoint y: 267, endPoint x: 723, endPoint y: 268, distance: 50.6
click at [723, 268] on p "[MEDICAL_DATA] (ACT), Cognitive Behavioral Therapy (CBT), Dialectical [MEDICAL_…" at bounding box center [639, 280] width 194 height 64
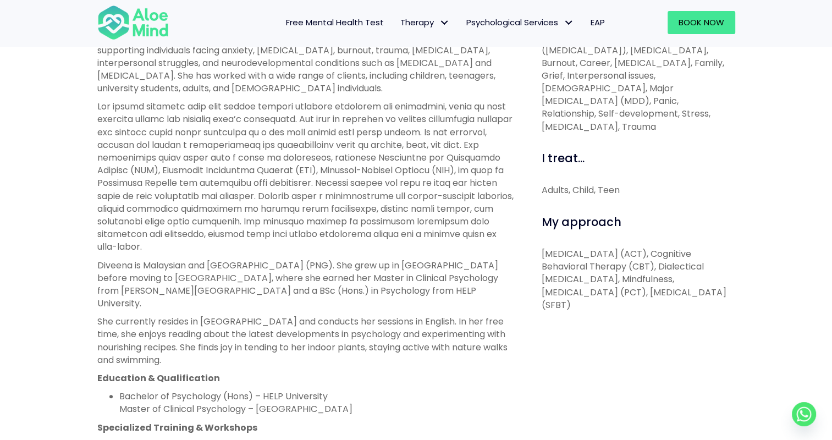
drag, startPoint x: 723, startPoint y: 268, endPoint x: 711, endPoint y: 279, distance: 16.8
click at [711, 279] on p "[MEDICAL_DATA] (ACT), Cognitive Behavioral Therapy (CBT), Dialectical [MEDICAL_…" at bounding box center [639, 280] width 194 height 64
drag, startPoint x: 544, startPoint y: 267, endPoint x: 667, endPoint y: 267, distance: 123.2
click at [667, 267] on p "[MEDICAL_DATA] (ACT), Cognitive Behavioral Therapy (CBT), Dialectical [MEDICAL_…" at bounding box center [639, 280] width 194 height 64
copy p "Dialectical [MEDICAL_DATA]"
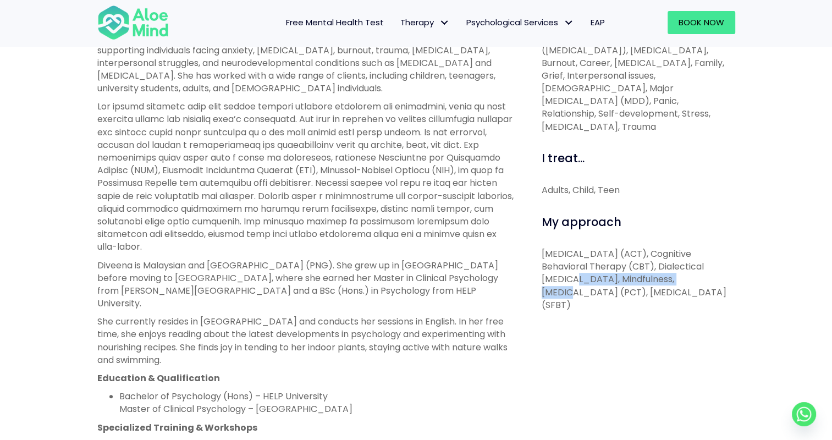
drag, startPoint x: 544, startPoint y: 279, endPoint x: 655, endPoint y: 279, distance: 111.7
click at [655, 279] on p "[MEDICAL_DATA] (ACT), Cognitive Behavioral Therapy (CBT), Dialectical [MEDICAL_…" at bounding box center [639, 280] width 194 height 64
copy p "[MEDICAL_DATA]"
click at [687, 279] on p "[MEDICAL_DATA] (ACT), Cognitive Behavioral Therapy (CBT), Dialectical [MEDICAL_…" at bounding box center [639, 280] width 194 height 64
drag, startPoint x: 689, startPoint y: 279, endPoint x: 638, endPoint y: 295, distance: 53.1
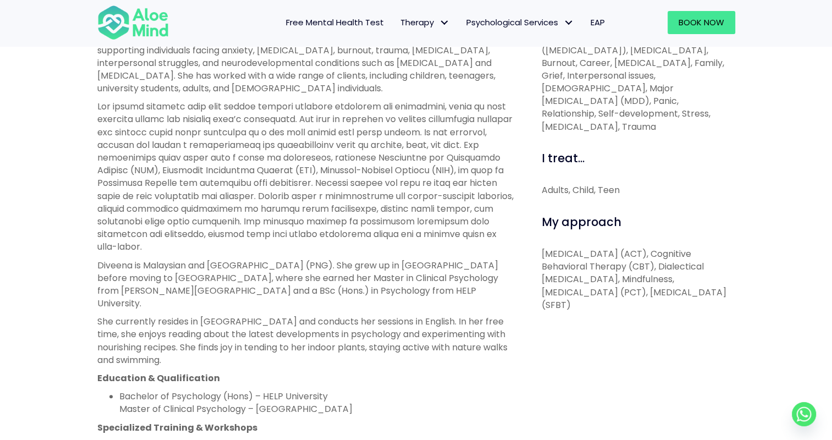
click at [638, 295] on p "[MEDICAL_DATA] (ACT), Cognitive Behavioral Therapy (CBT), Dialectical [MEDICAL_…" at bounding box center [639, 280] width 194 height 64
copy p "[MEDICAL_DATA]"
drag, startPoint x: 573, startPoint y: 256, endPoint x: 699, endPoint y: 255, distance: 126.0
click at [699, 255] on p "[MEDICAL_DATA] (ACT), Cognitive Behavioral Therapy (CBT), Dialectical [MEDICAL_…" at bounding box center [639, 280] width 194 height 64
copy p "Cognitive Behavioral Therapy"
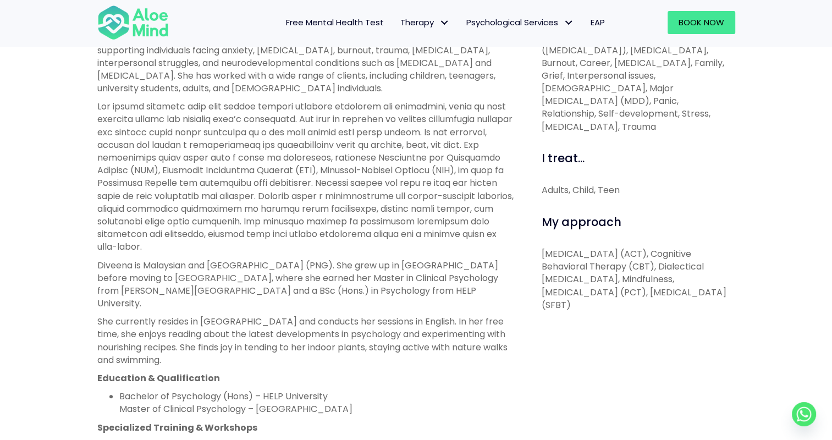
click at [389, 207] on p at bounding box center [307, 176] width 420 height 153
